Goal: Find contact information: Find contact information

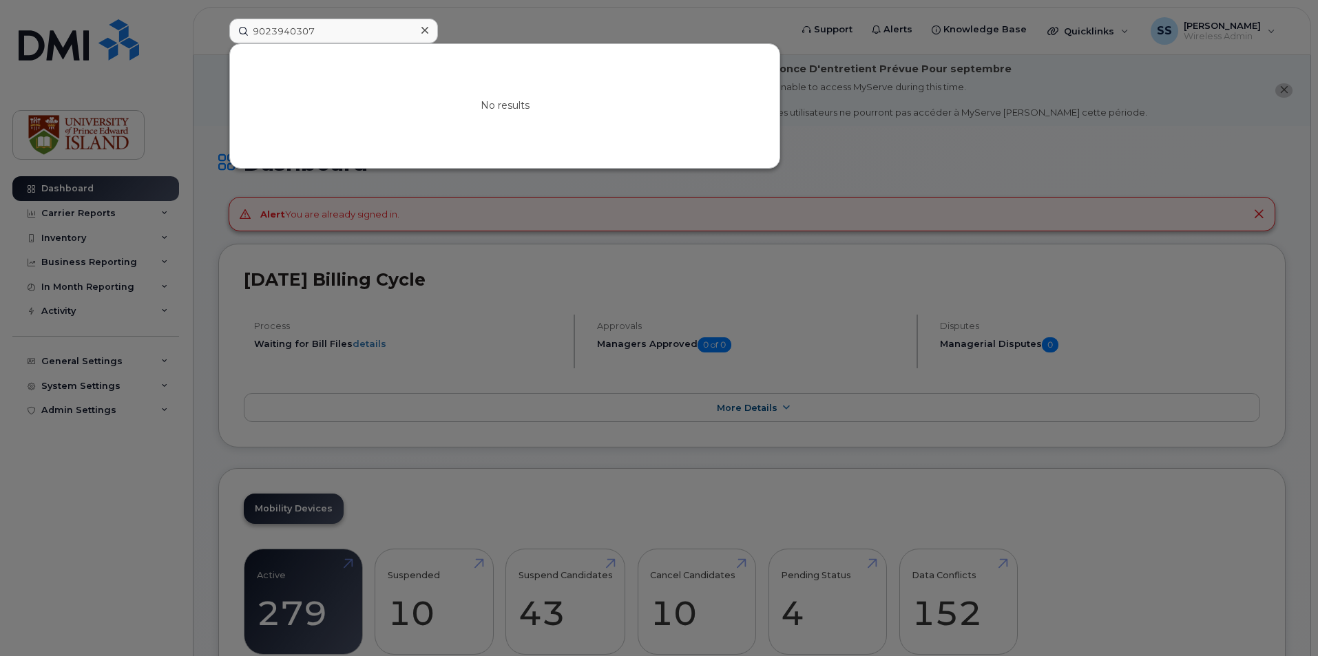
type input "9023940307"
click at [386, 32] on input "9023940307" at bounding box center [333, 31] width 209 height 25
drag, startPoint x: 0, startPoint y: 0, endPoint x: 167, endPoint y: -36, distance: 171.2
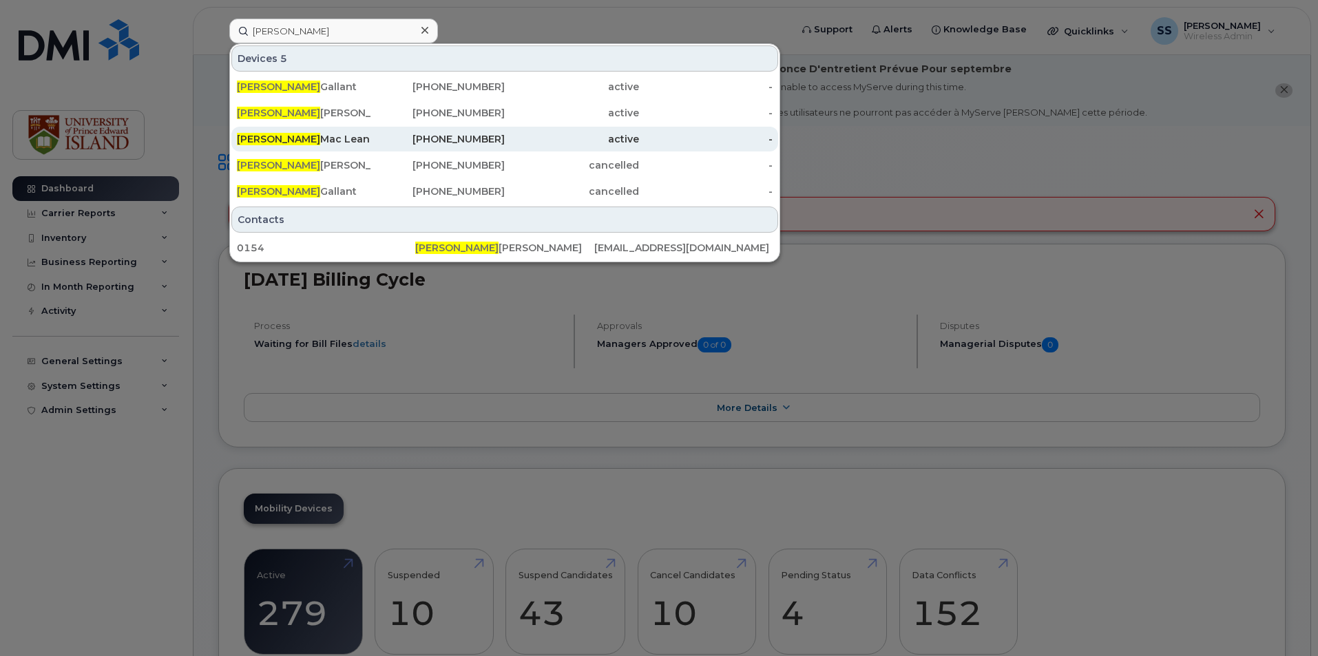
type input "[PERSON_NAME]"
click at [466, 145] on div "[PHONE_NUMBER]" at bounding box center [438, 139] width 134 height 14
